Goal: Obtain resource: Download file/media

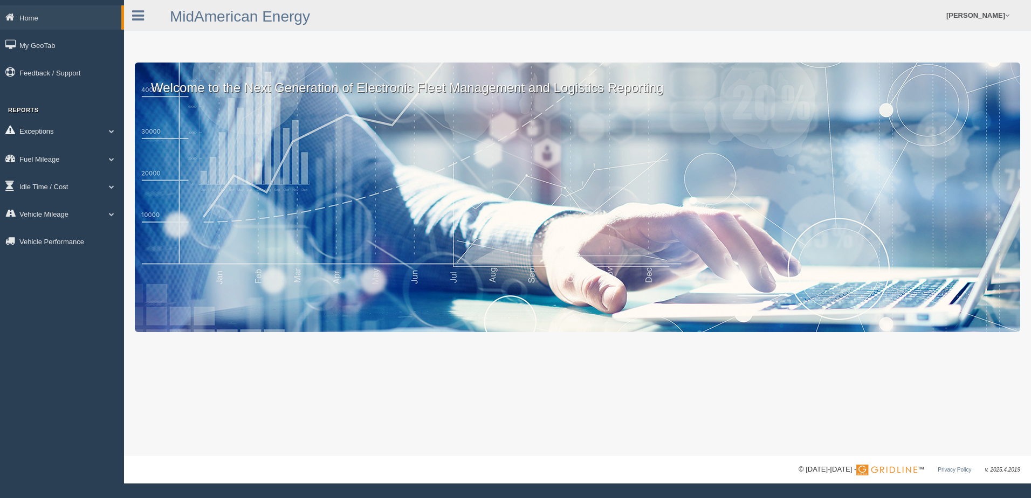
click at [111, 130] on span at bounding box center [112, 130] width 14 height 5
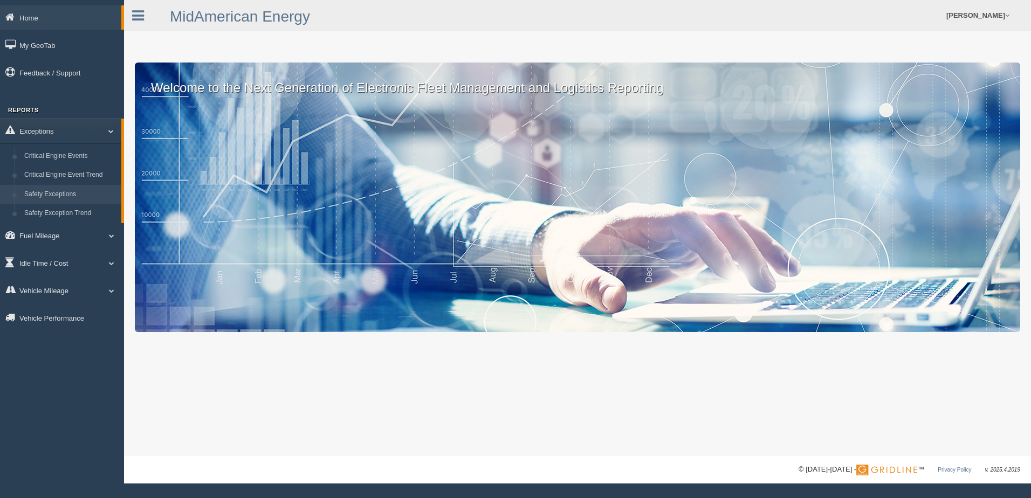
click at [67, 191] on link "Safety Exceptions" at bounding box center [70, 194] width 102 height 19
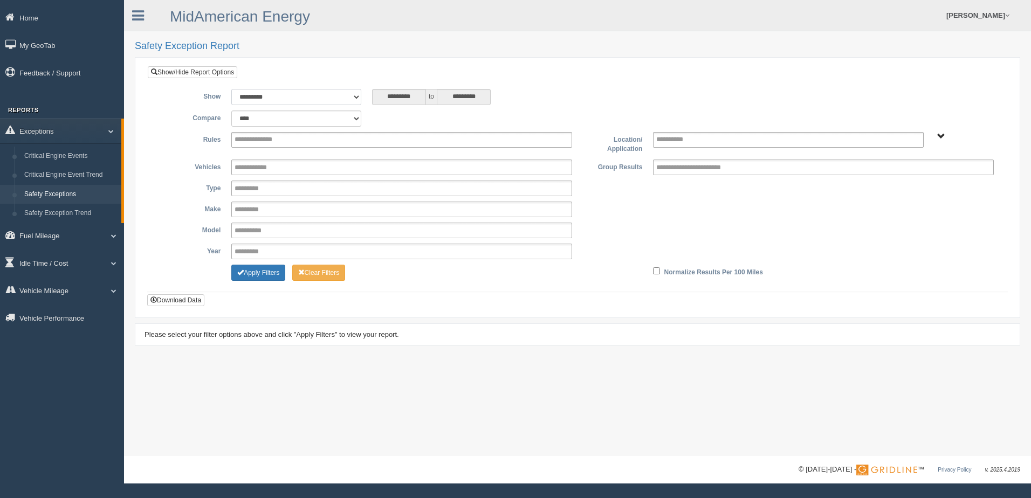
click at [354, 96] on select "**********" at bounding box center [296, 97] width 130 height 16
select select "**********"
click at [231, 89] on select "**********" at bounding box center [296, 97] width 130 height 16
type input "********"
type input "*********"
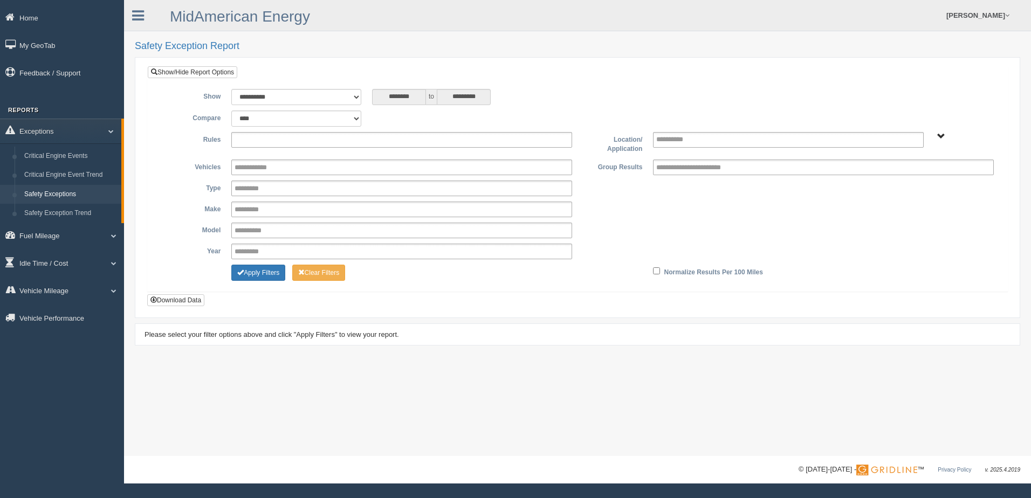
click at [251, 139] on input "text" at bounding box center [263, 139] width 58 height 13
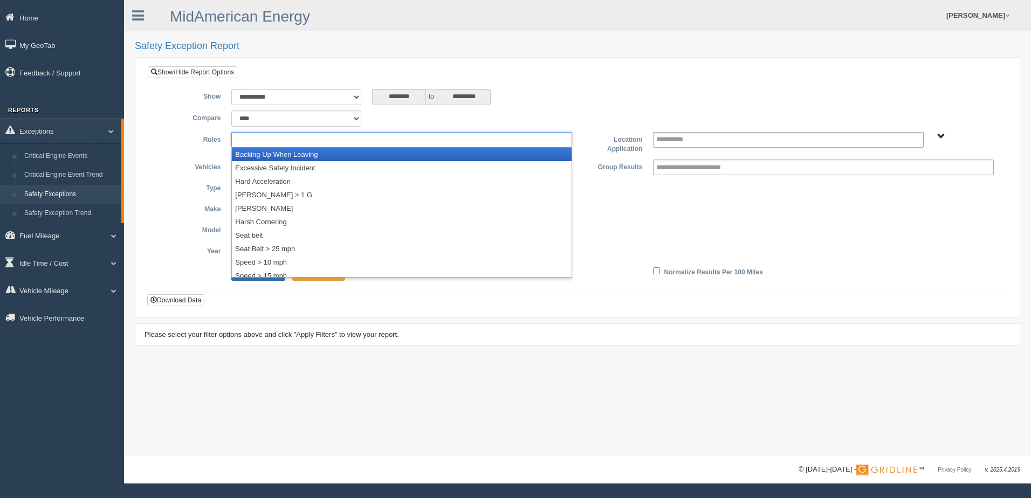
click at [253, 152] on li "Backing Up When Leaving" at bounding box center [402, 154] width 340 height 13
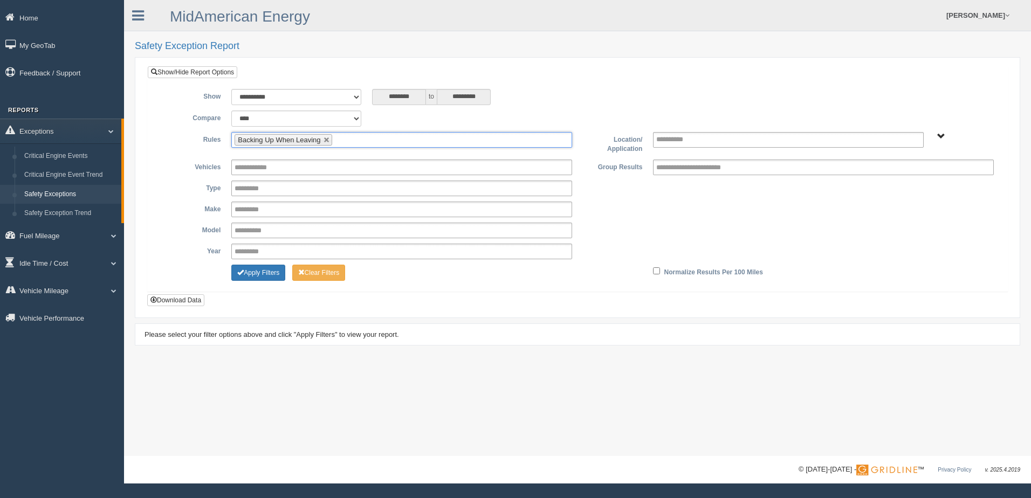
click at [342, 138] on input "text" at bounding box center [341, 139] width 13 height 13
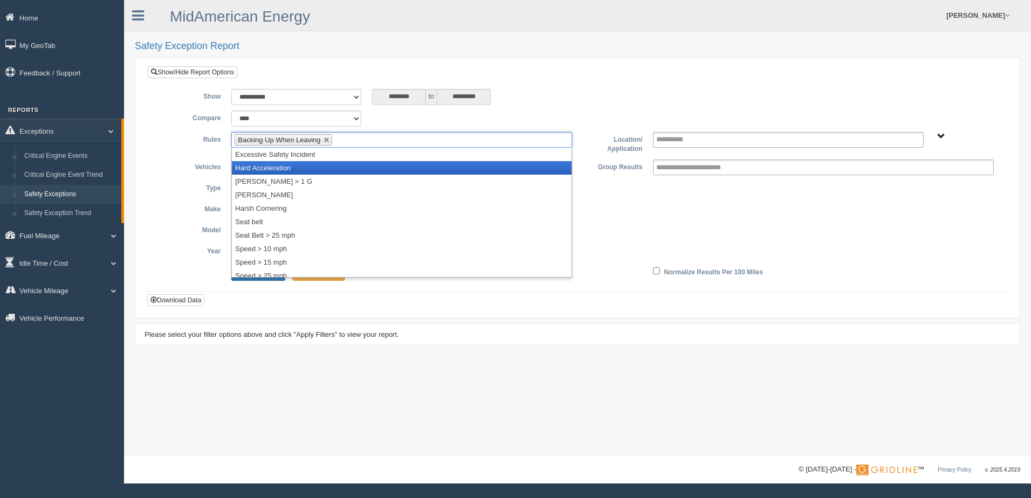
click at [305, 165] on li "Hard Acceleration" at bounding box center [402, 167] width 340 height 13
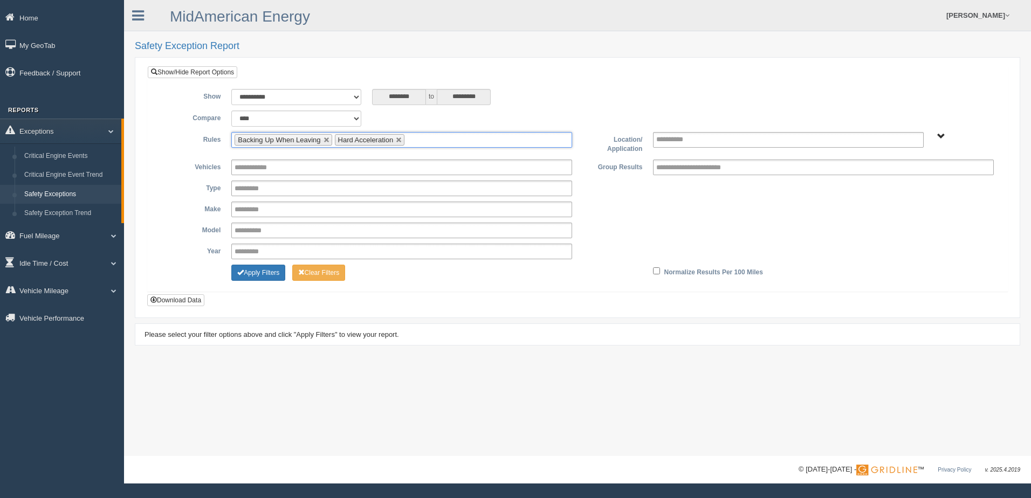
click at [429, 140] on ul "Backing Up When Leaving Hard Acceleration" at bounding box center [401, 140] width 341 height 16
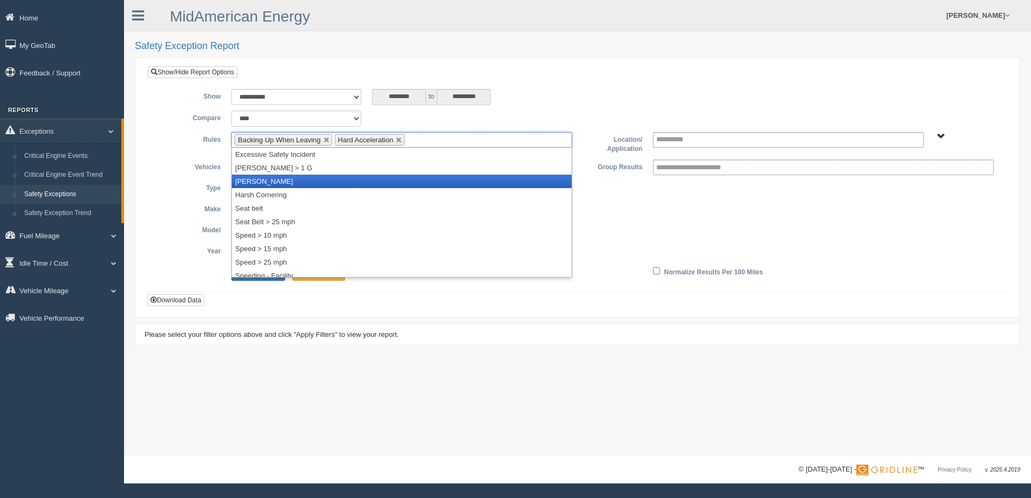
click at [365, 176] on li "[PERSON_NAME]" at bounding box center [402, 181] width 340 height 13
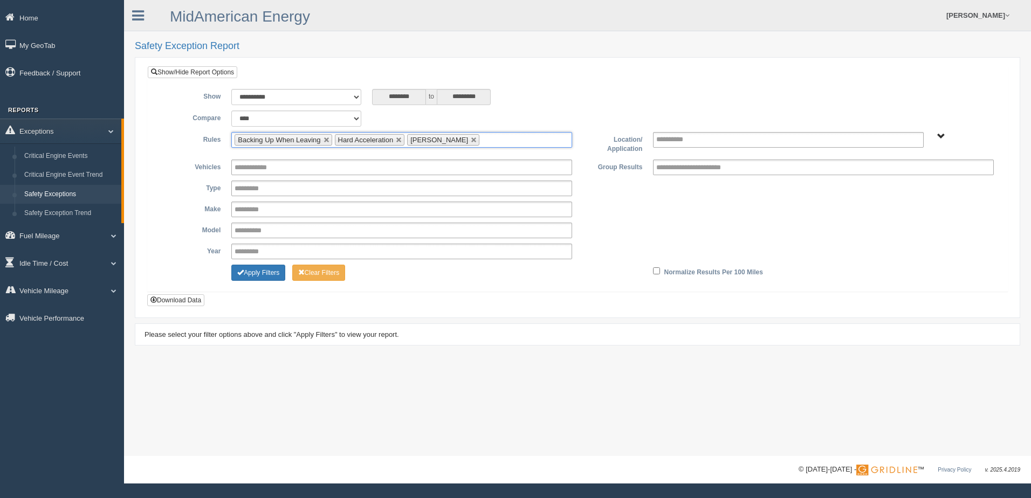
click at [482, 139] on input "text" at bounding box center [488, 139] width 13 height 13
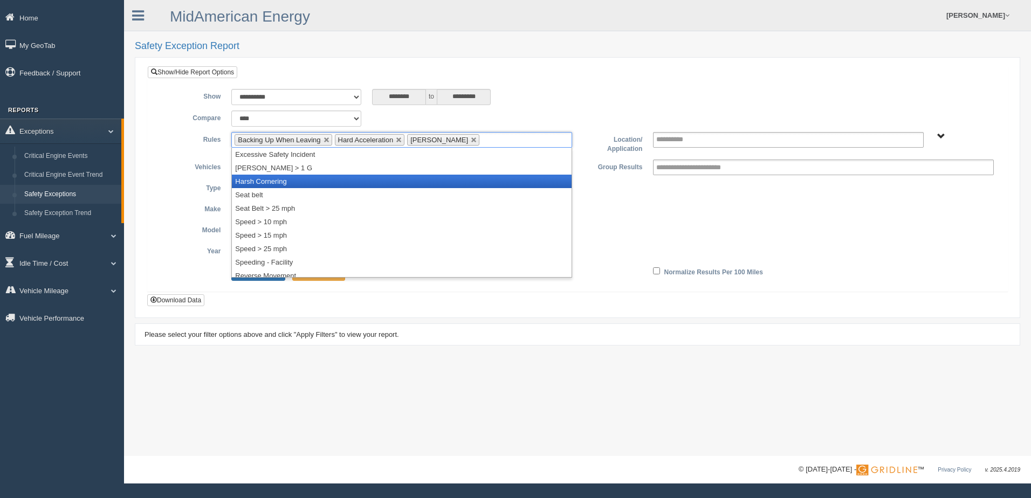
click at [411, 178] on li "Harsh Cornering" at bounding box center [402, 181] width 340 height 13
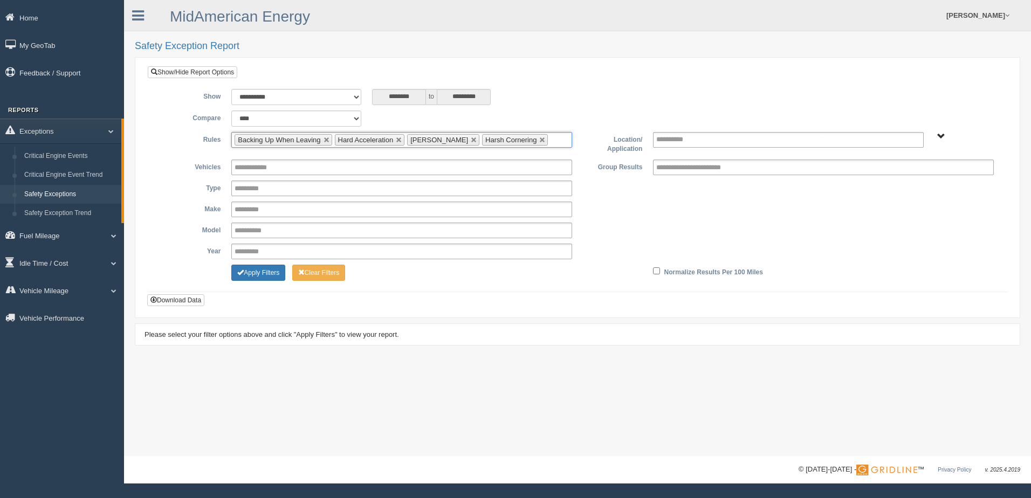
click at [550, 140] on input "text" at bounding box center [556, 139] width 13 height 13
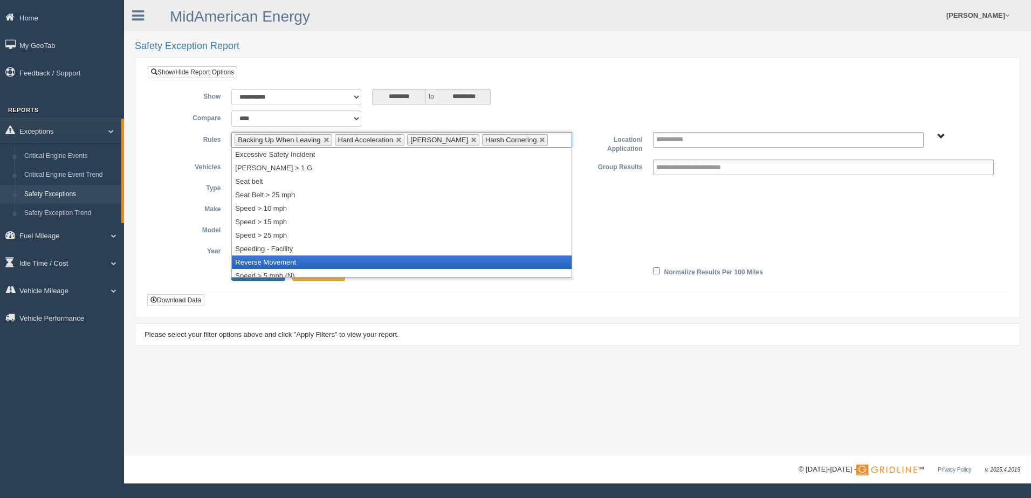
click at [405, 259] on li "Reverse Movement" at bounding box center [402, 261] width 340 height 13
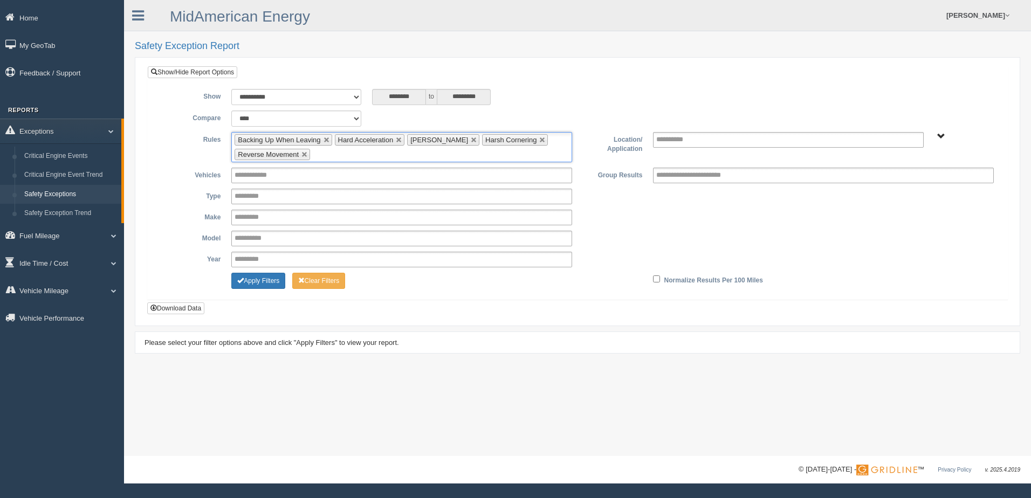
click at [322, 155] on input "text" at bounding box center [319, 154] width 13 height 13
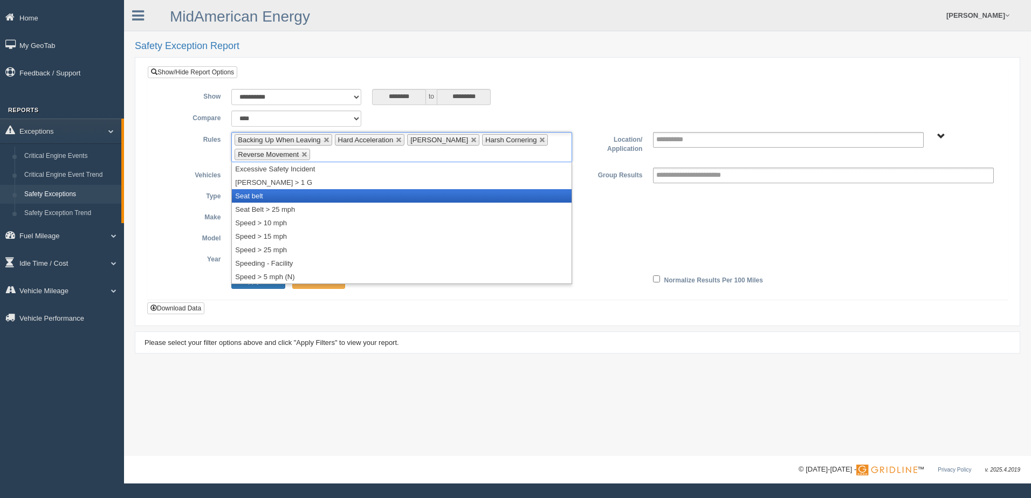
click at [304, 195] on li "Seat belt" at bounding box center [402, 195] width 340 height 13
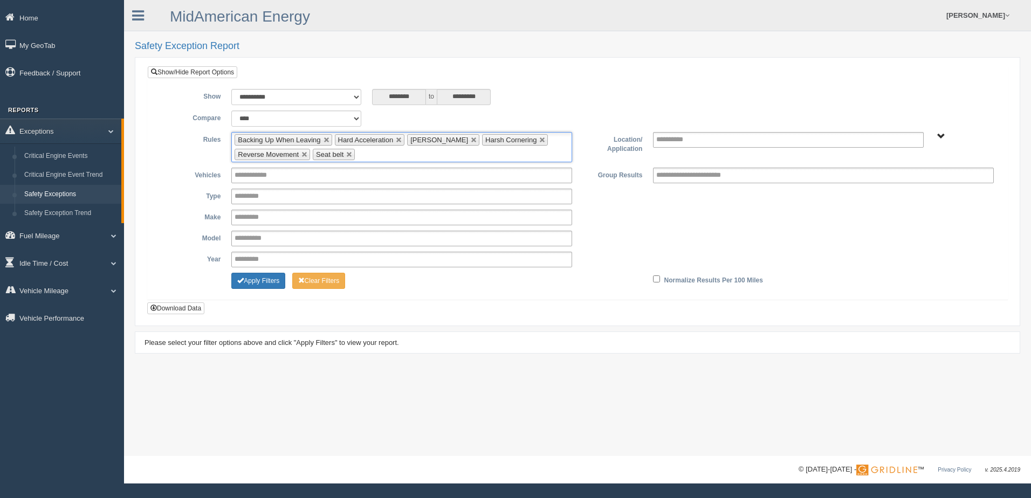
click at [372, 155] on ul "Backing Up When Leaving Hard Acceleration Harsh Braking Harsh Cornering Reverse…" at bounding box center [401, 147] width 341 height 30
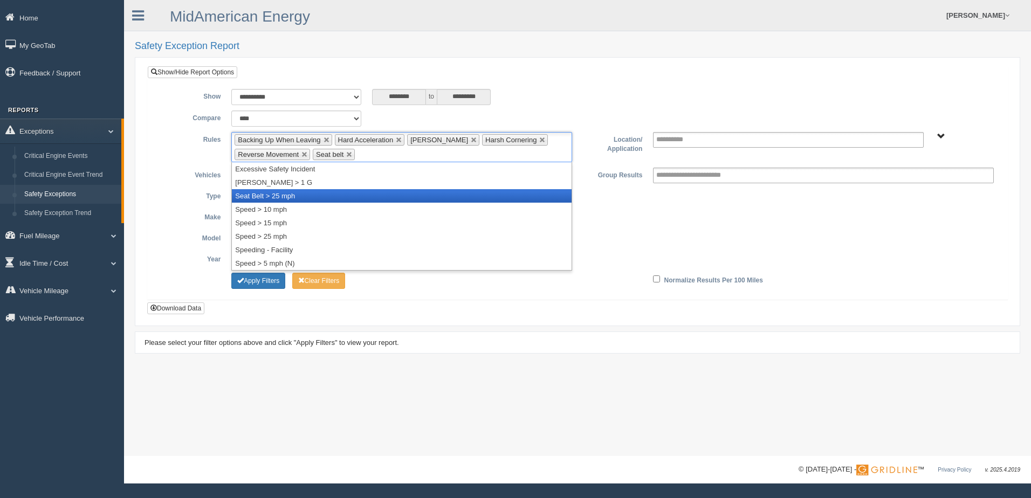
click at [342, 202] on li "Seat Belt > 25 mph" at bounding box center [402, 195] width 340 height 13
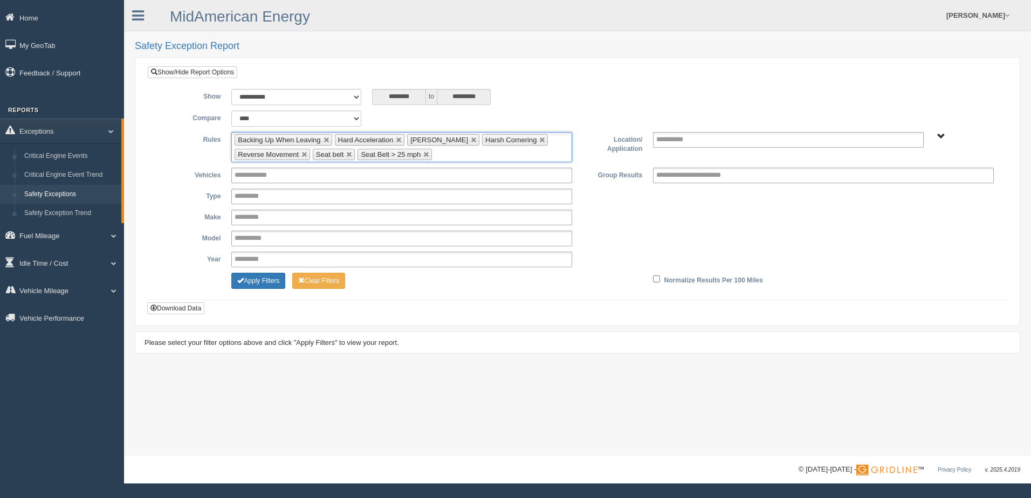
click at [438, 155] on input "text" at bounding box center [440, 154] width 13 height 13
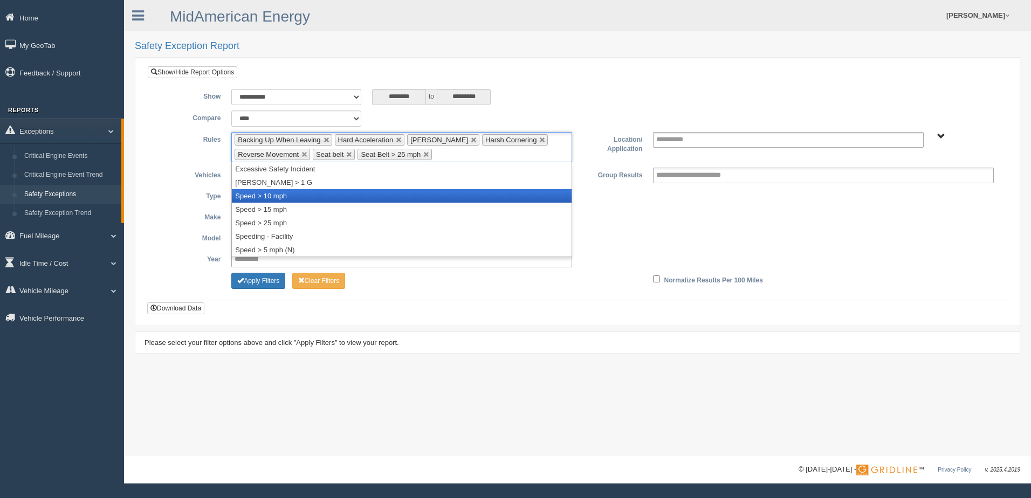
click at [402, 191] on li "Speed > 10 mph" at bounding box center [402, 195] width 340 height 13
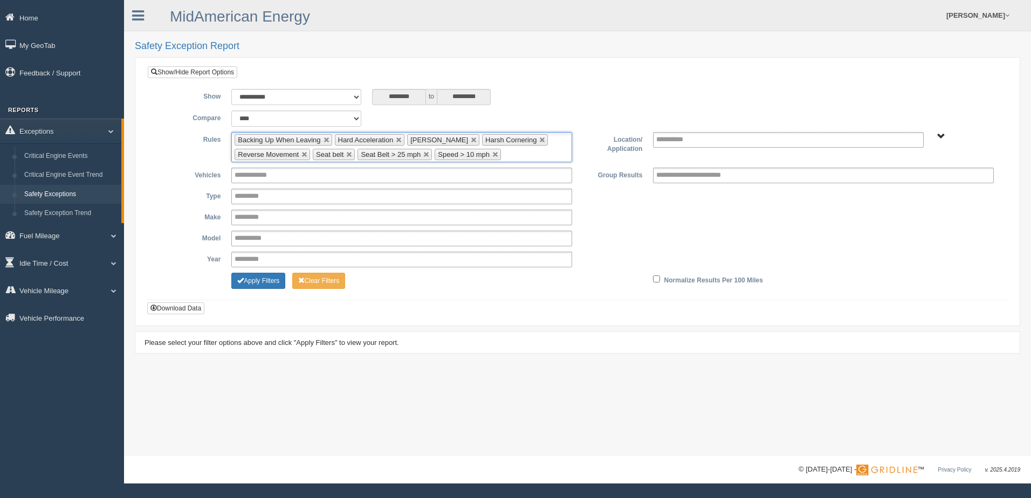
click at [504, 153] on input "text" at bounding box center [509, 154] width 13 height 13
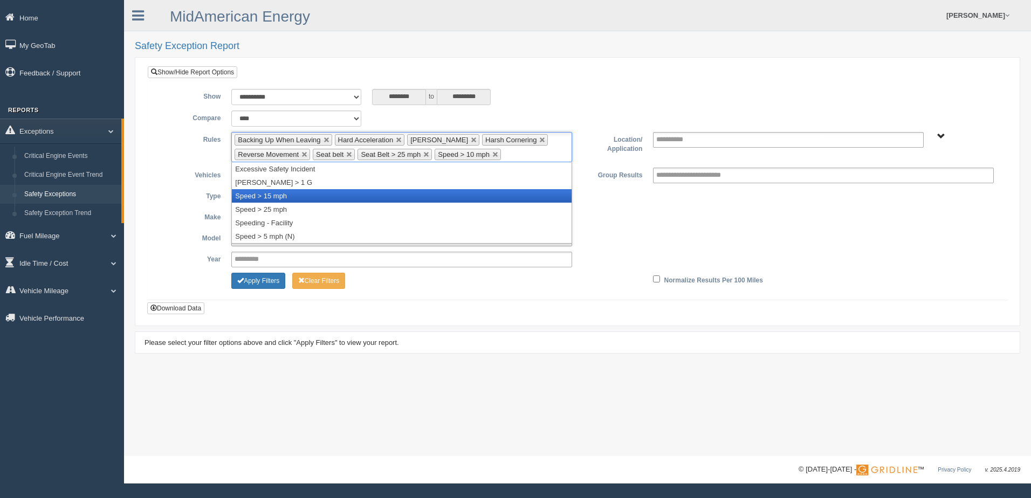
click at [486, 192] on li "Speed > 15 mph" at bounding box center [402, 195] width 340 height 13
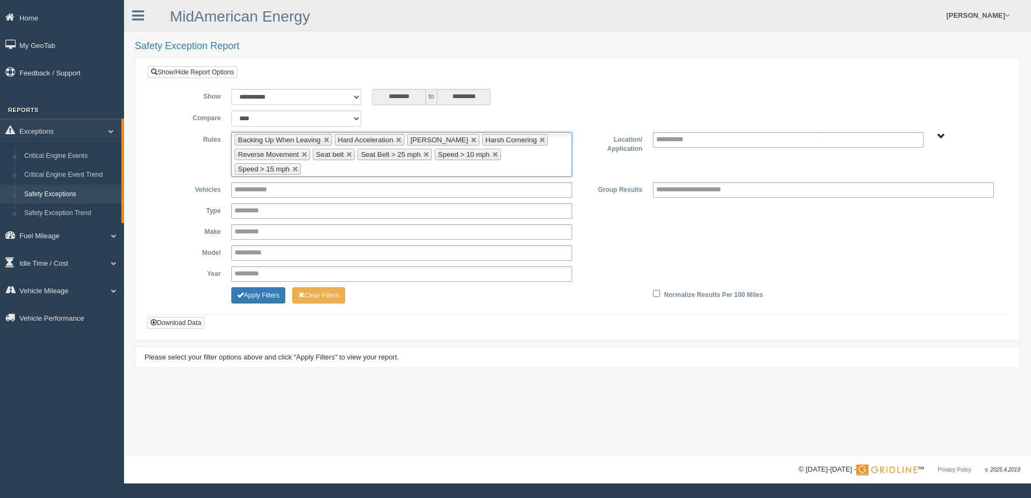
click at [494, 169] on ul "Backing Up When Leaving Hard Acceleration Harsh Braking Harsh Cornering Reverse…" at bounding box center [401, 154] width 341 height 45
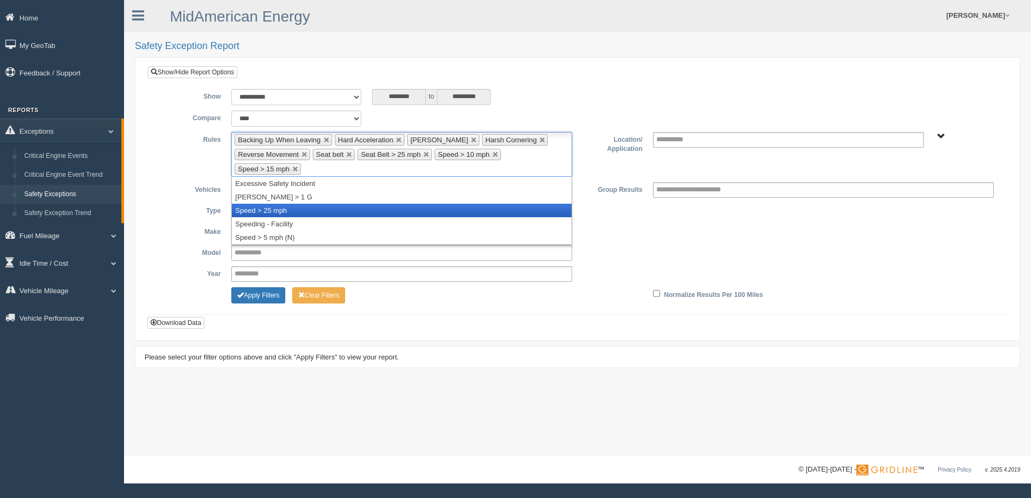
click at [429, 207] on li "Speed > 25 mph" at bounding box center [402, 210] width 340 height 13
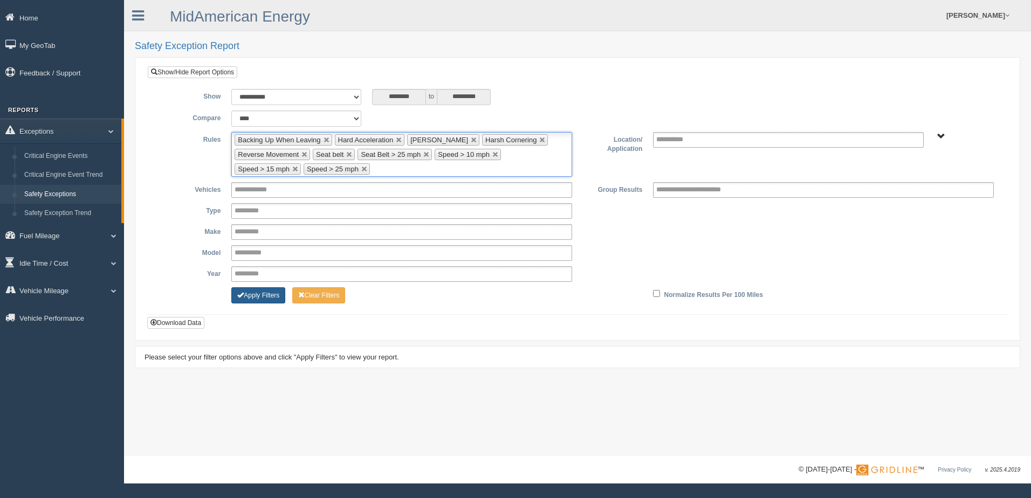
click at [269, 293] on button "Apply Filters" at bounding box center [258, 295] width 54 height 16
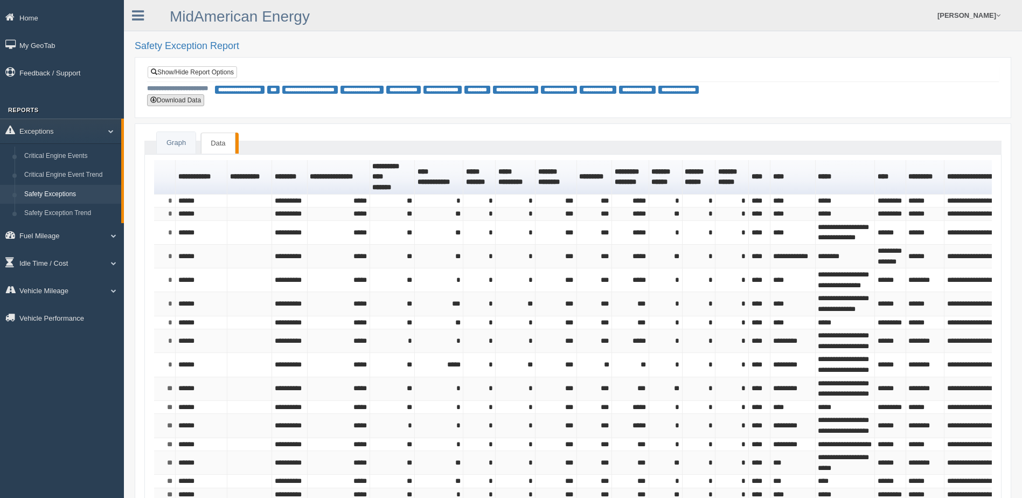
click at [176, 99] on button "Download Data" at bounding box center [175, 100] width 57 height 12
